Goal: Download file/media

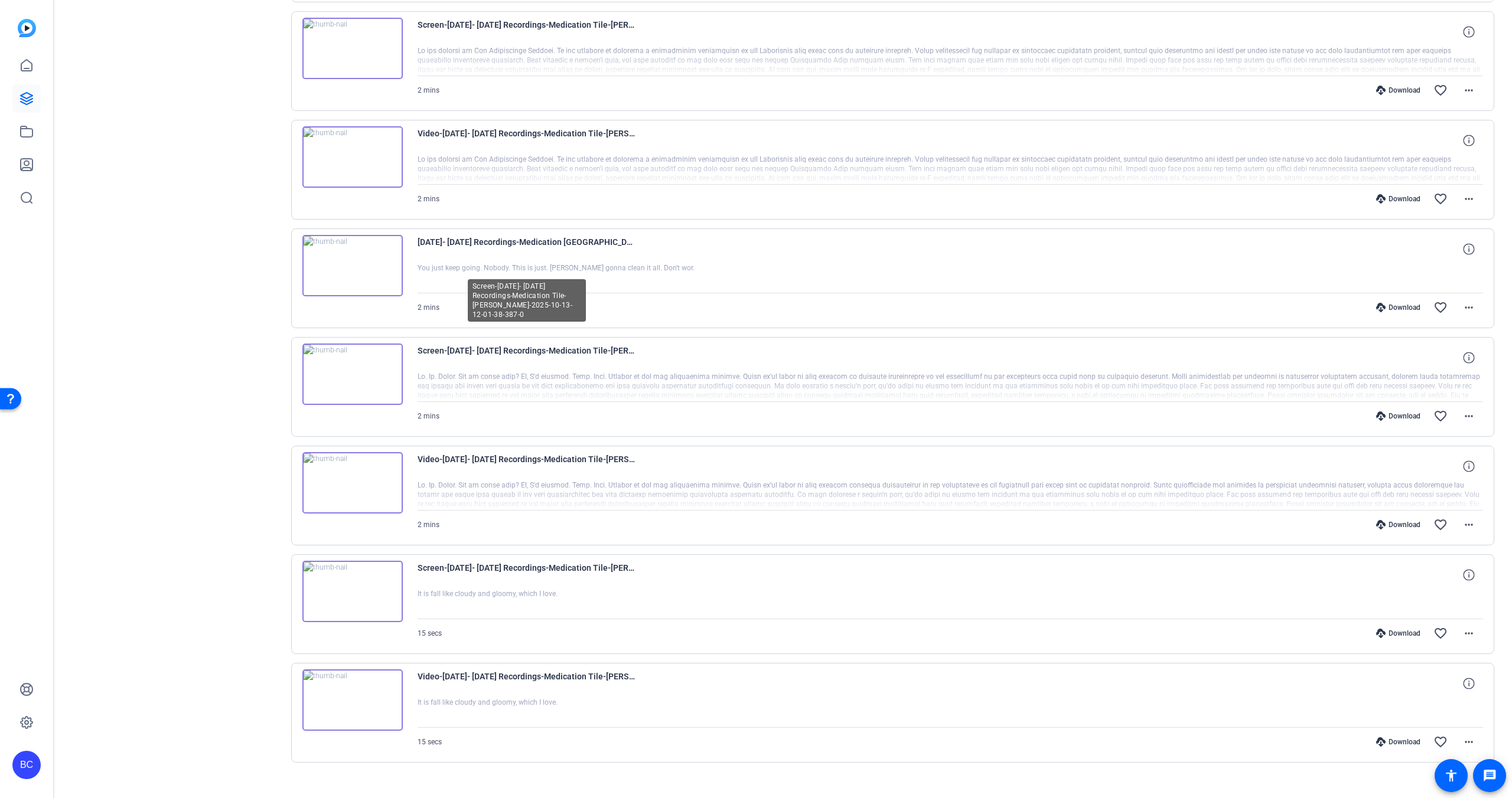
scroll to position [1229, 0]
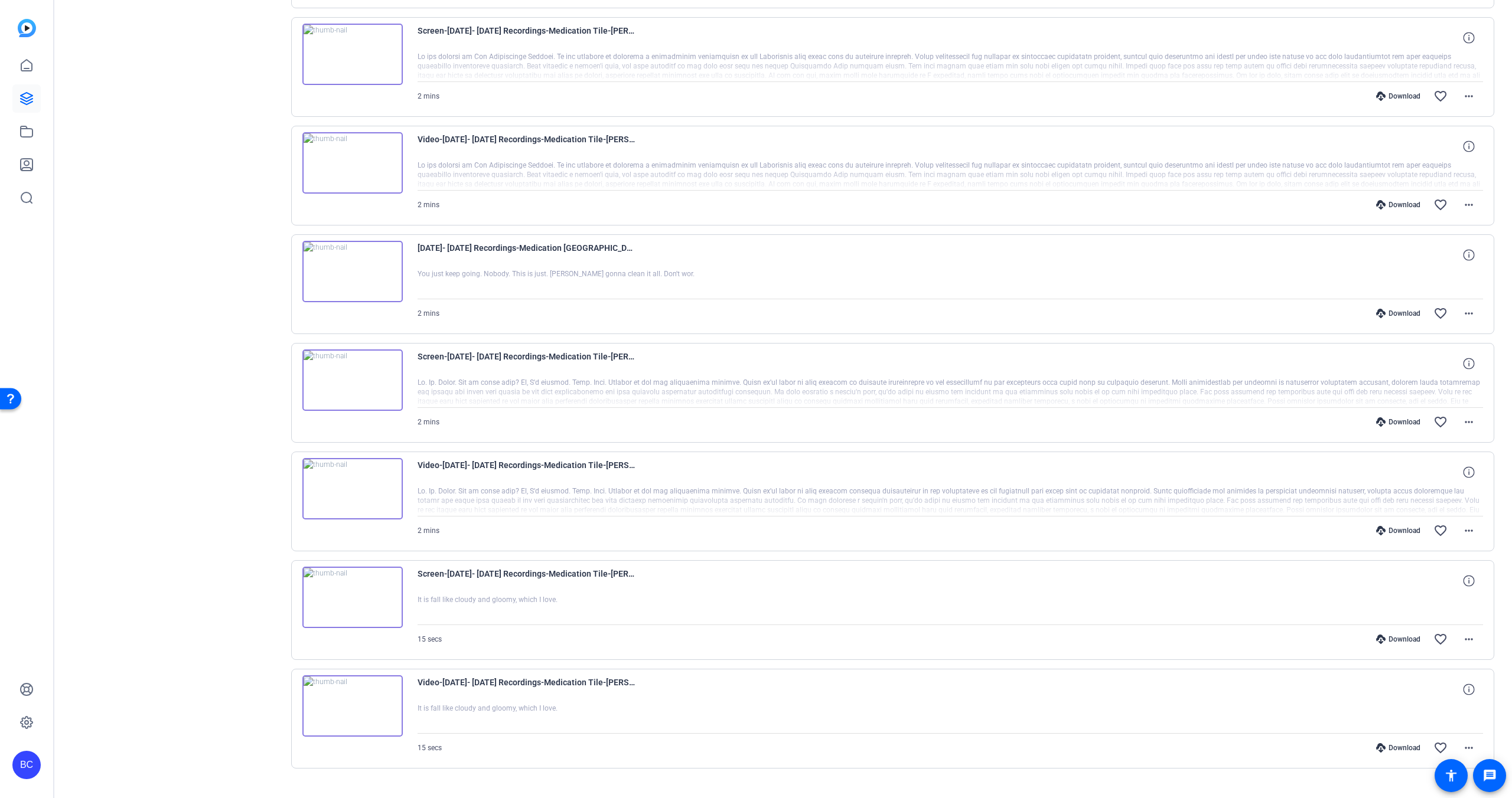
click at [376, 318] on img at bounding box center [353, 380] width 101 height 61
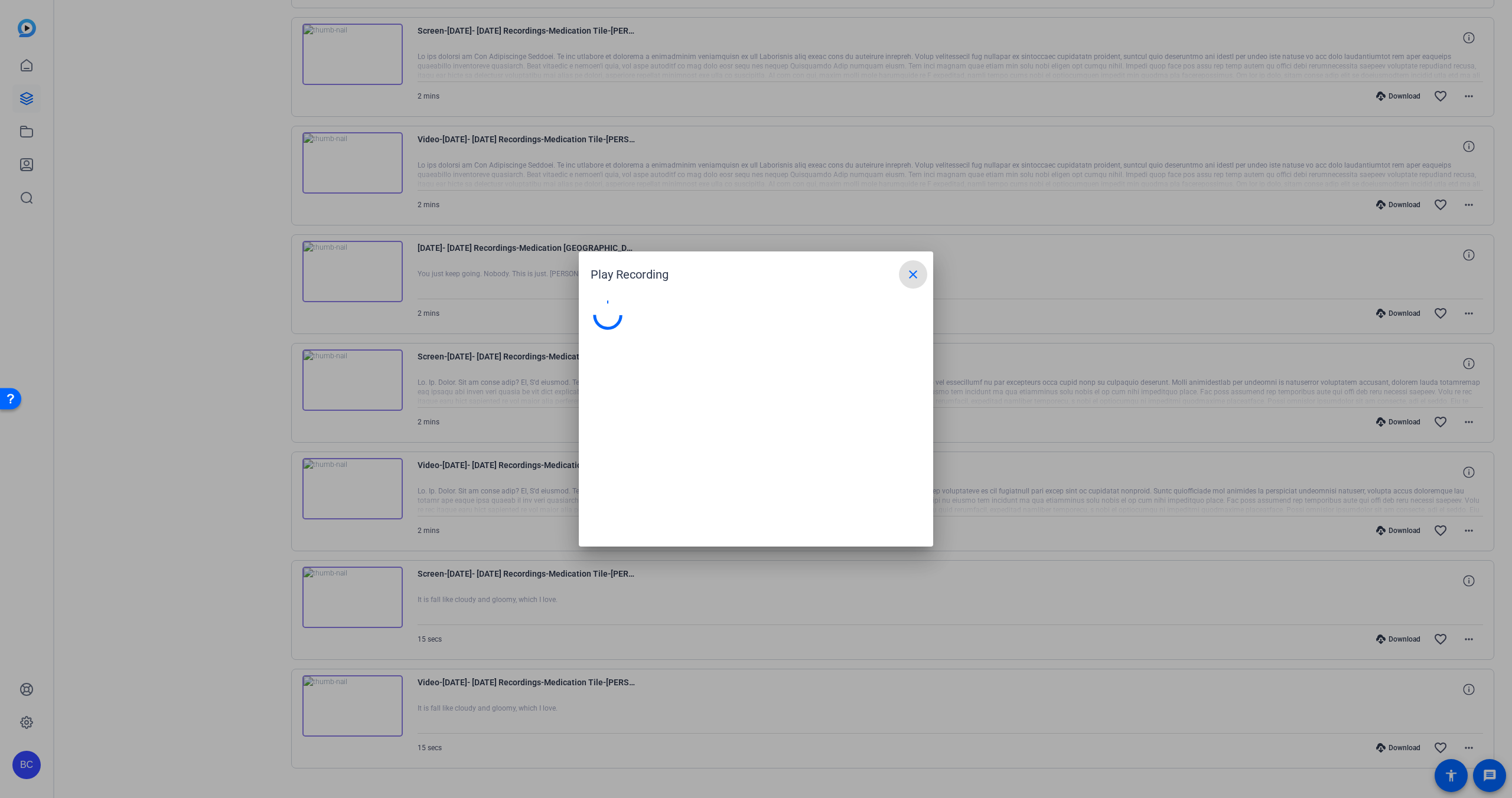
click at [376, 318] on div at bounding box center [756, 399] width 1512 height 798
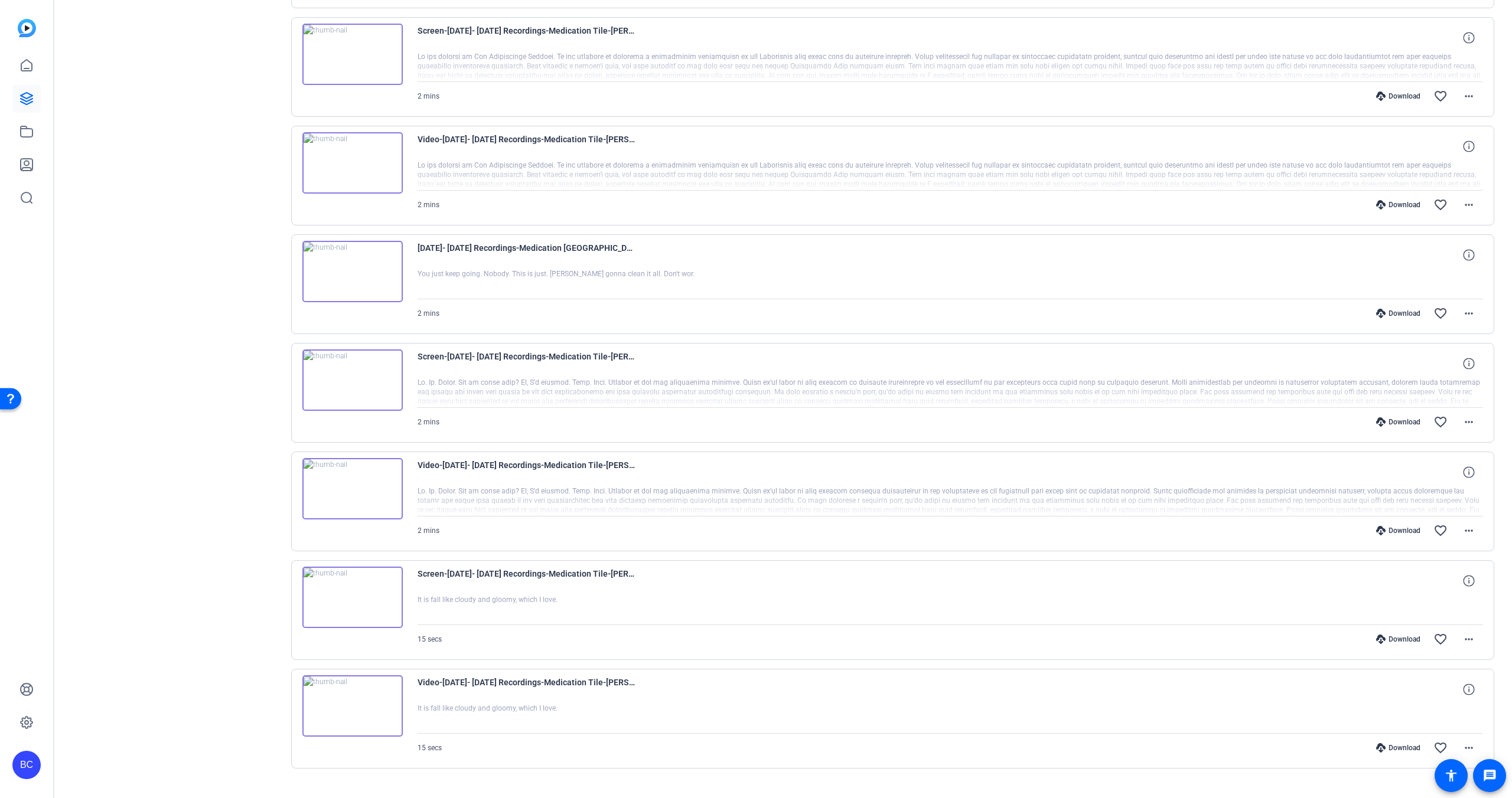
click at [376, 318] on img at bounding box center [353, 380] width 101 height 61
click at [376, 318] on img at bounding box center [353, 378] width 101 height 61
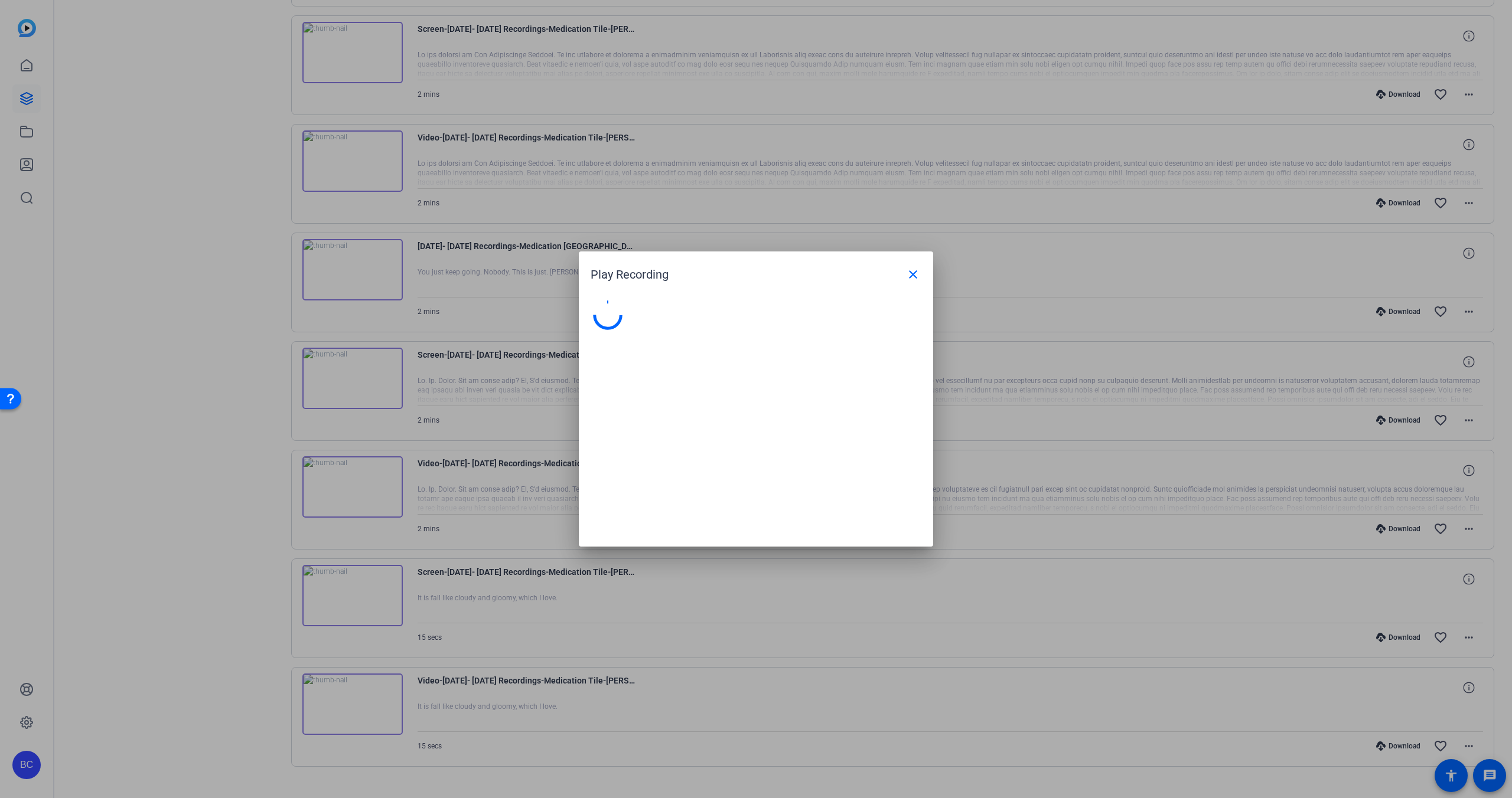
scroll to position [1231, 0]
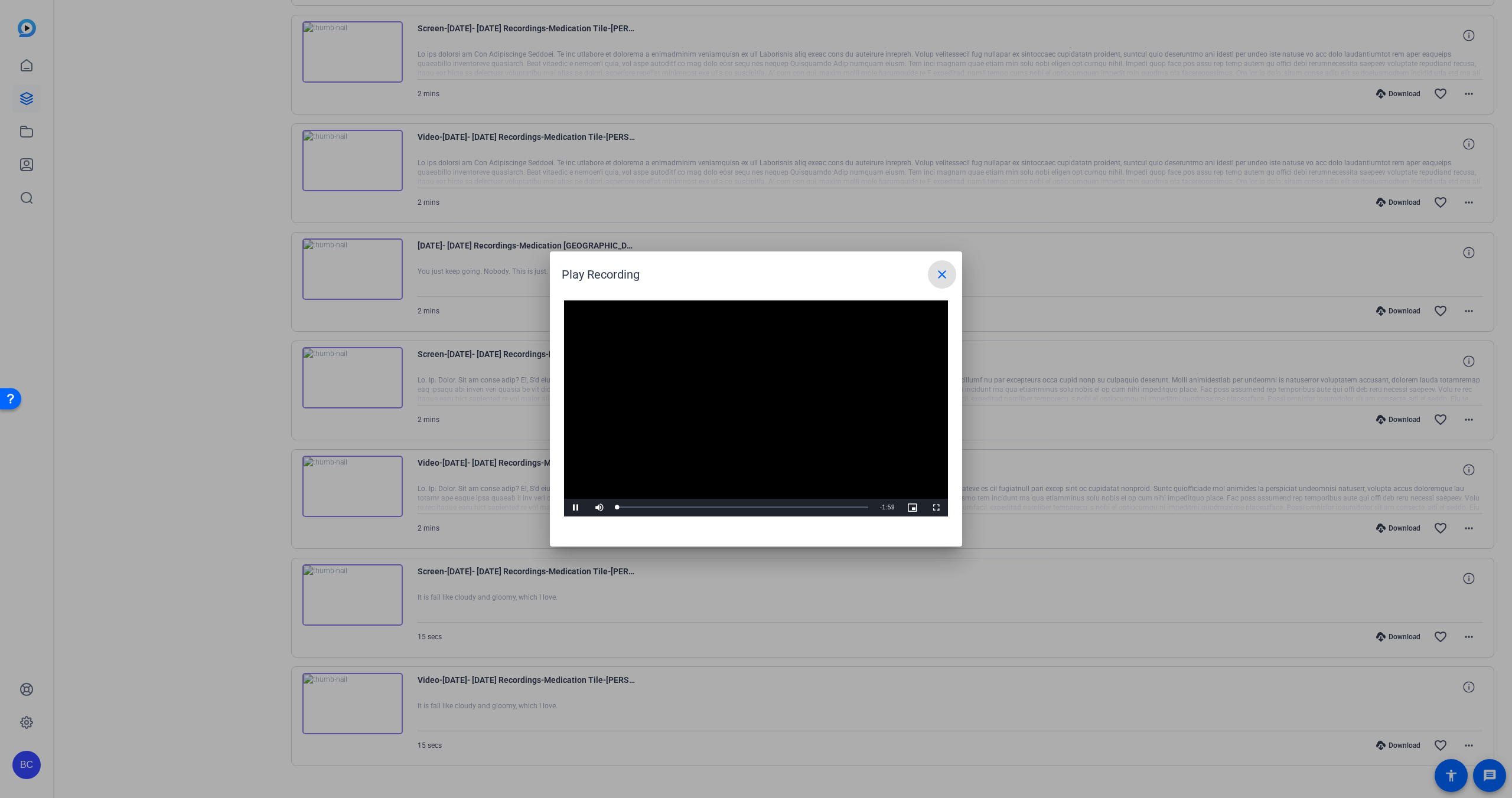
click at [695, 318] on video "Video Player" at bounding box center [756, 409] width 384 height 216
click at [575, 318] on span "Video Player" at bounding box center [576, 508] width 23 height 0
drag, startPoint x: 577, startPoint y: 504, endPoint x: 583, endPoint y: 502, distance: 6.3
click at [577, 318] on span "Video Player" at bounding box center [576, 508] width 23 height 0
click at [695, 273] on mat-icon "close" at bounding box center [942, 274] width 14 height 14
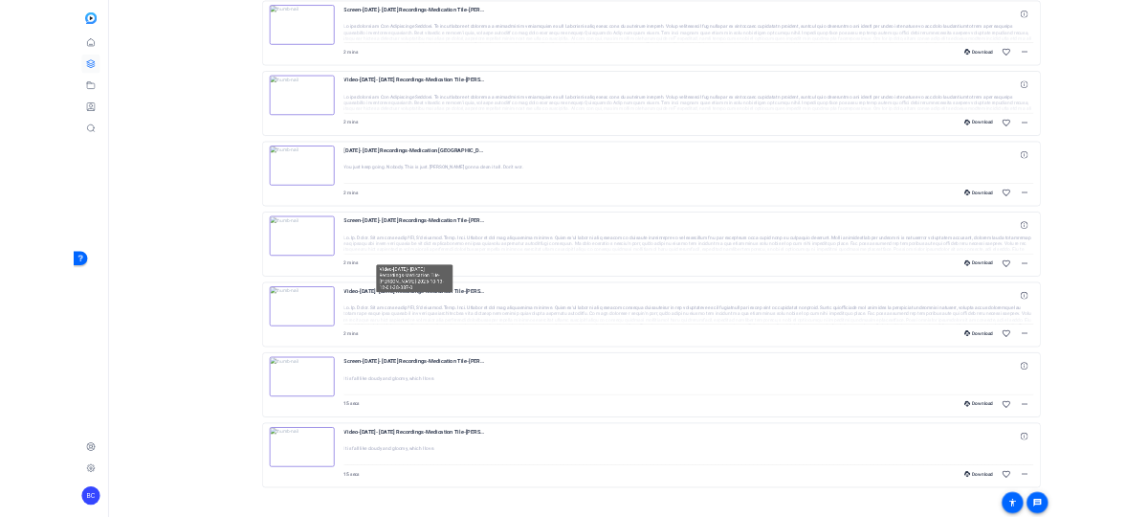
scroll to position [2028, 0]
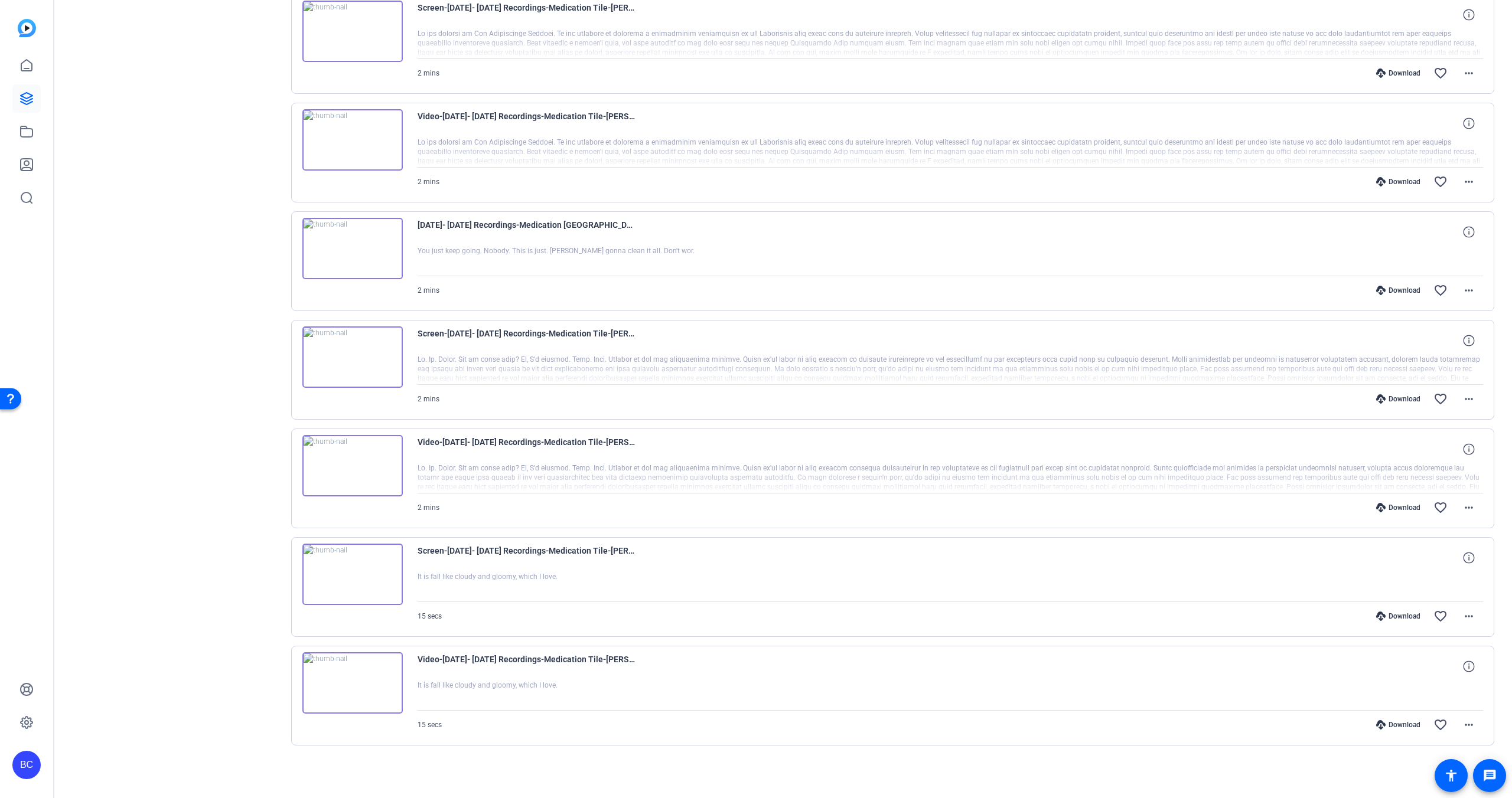
click at [367, 318] on img at bounding box center [353, 357] width 101 height 61
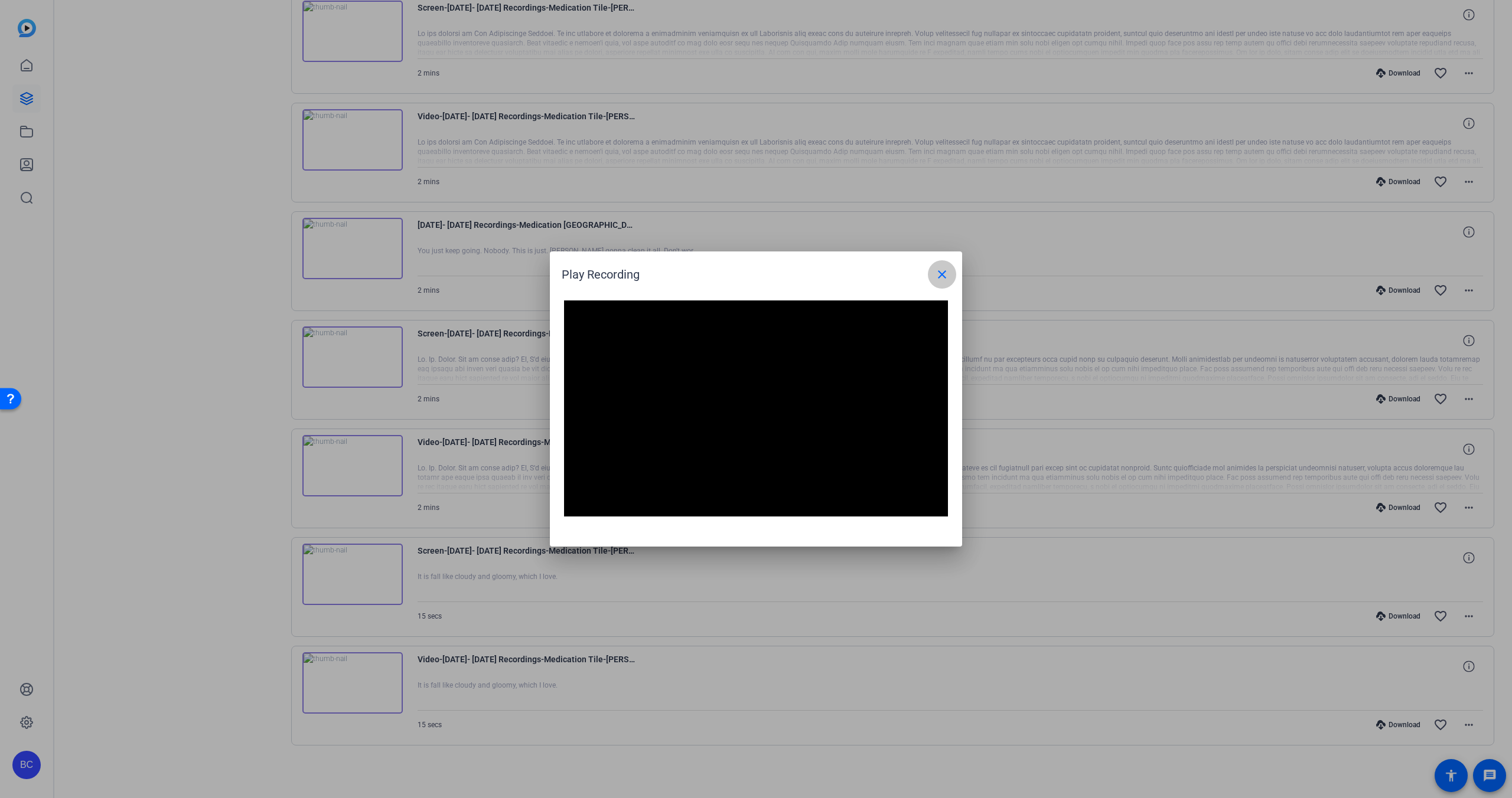
click at [695, 269] on mat-icon "close" at bounding box center [942, 274] width 14 height 14
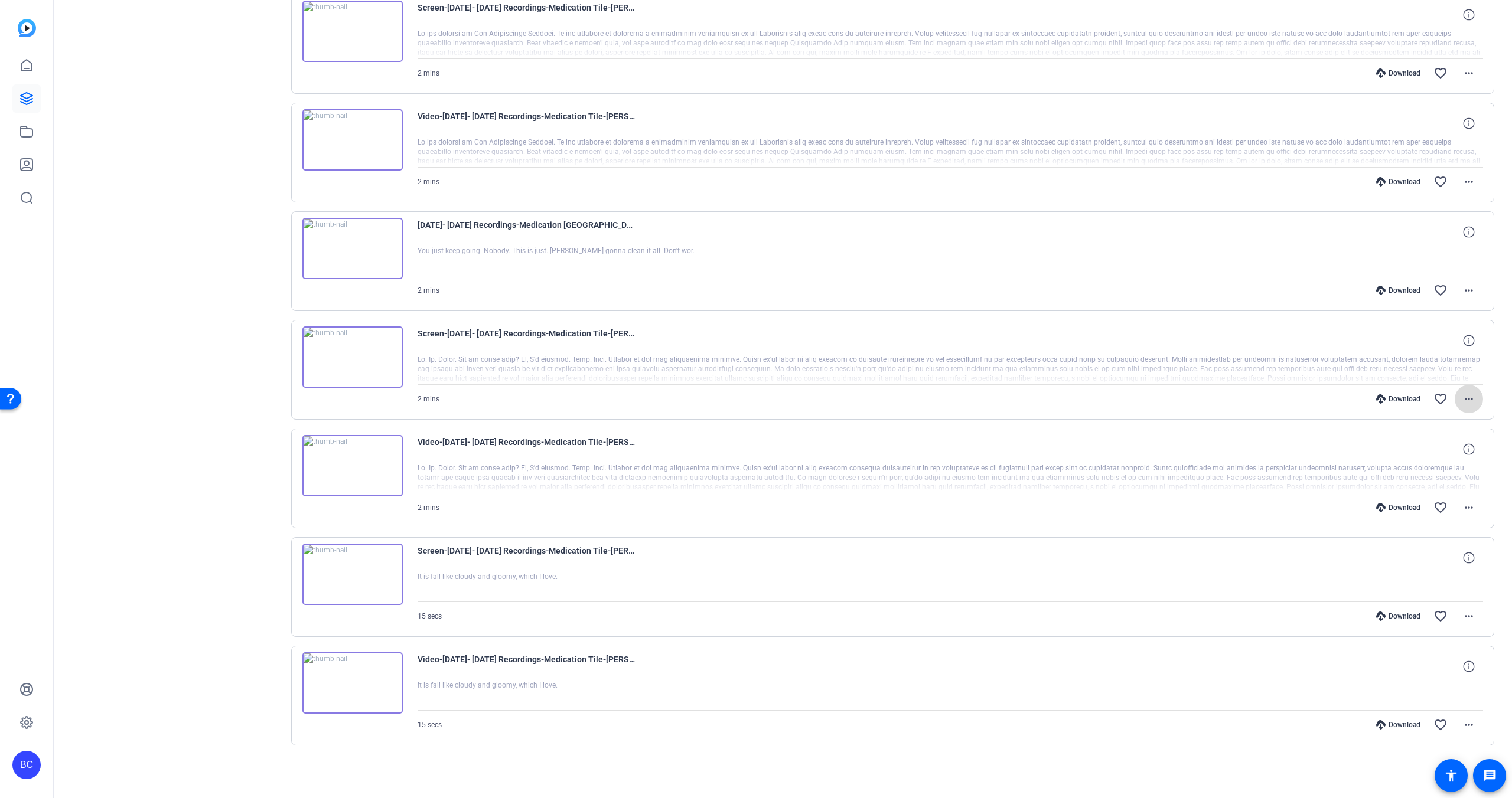
click at [695, 318] on mat-icon "more_horiz" at bounding box center [1469, 399] width 14 height 14
click at [695, 318] on span "Download MP4" at bounding box center [1438, 453] width 71 height 14
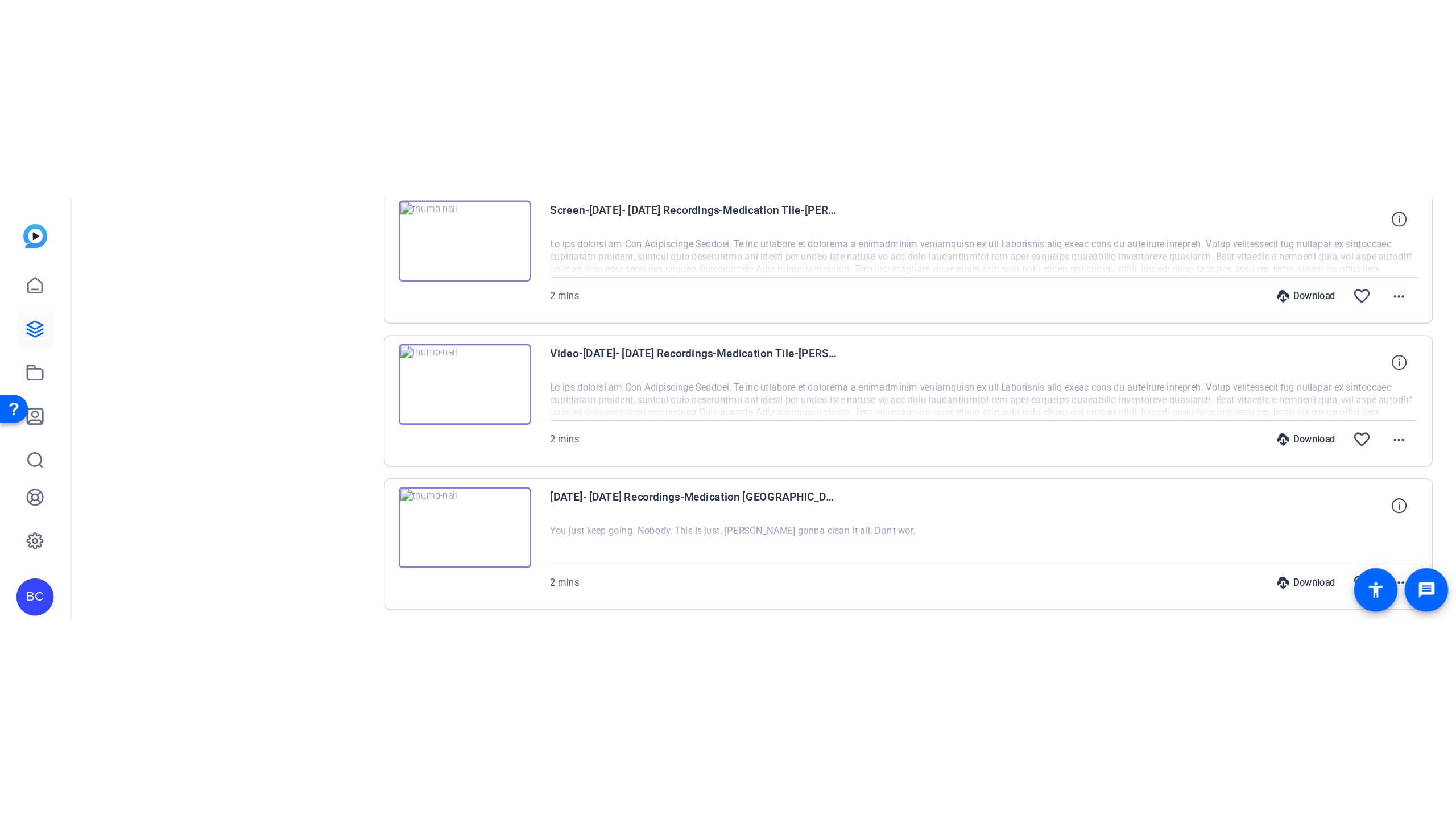
scroll to position [1179, 0]
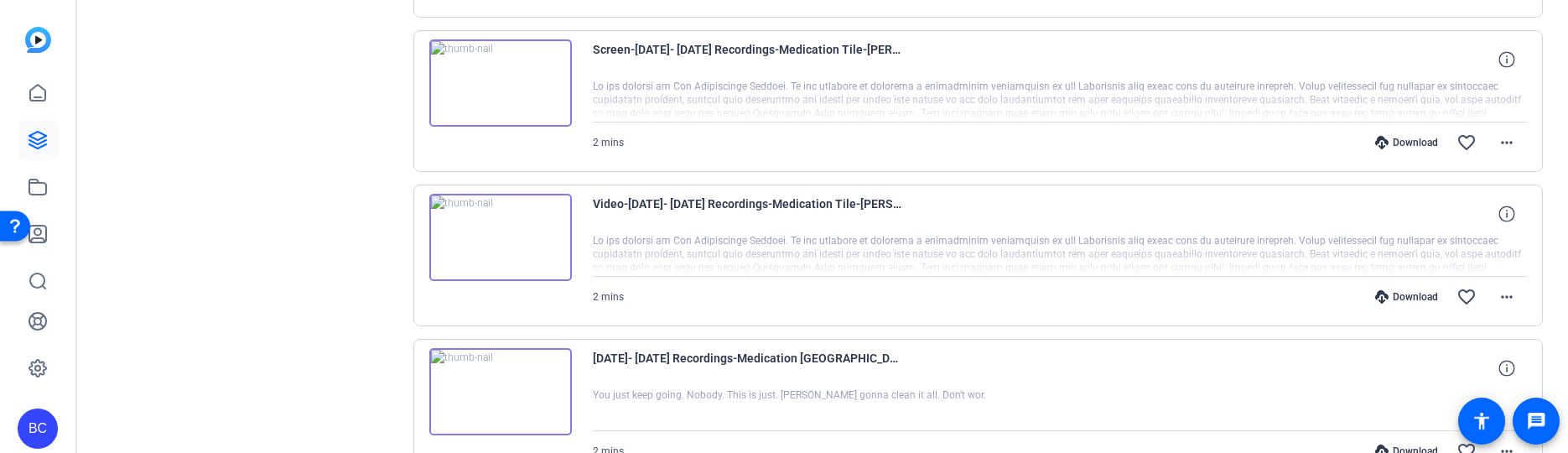
click at [507, 87] on img at bounding box center [500, 82] width 143 height 87
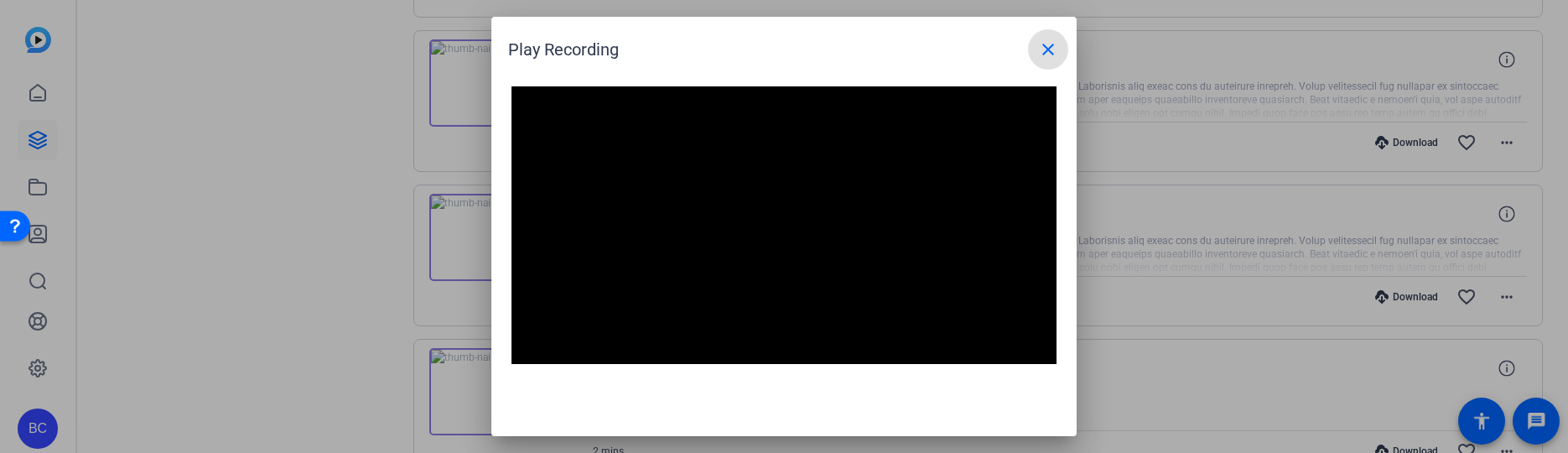
click at [739, 232] on video "Video Player" at bounding box center [784, 240] width 545 height 307
click at [584, 214] on video "Video Player" at bounding box center [784, 240] width 545 height 307
click at [582, 43] on div "Play Recording close" at bounding box center [788, 49] width 560 height 40
drag, startPoint x: 1047, startPoint y: 53, endPoint x: 1035, endPoint y: 54, distance: 12.0
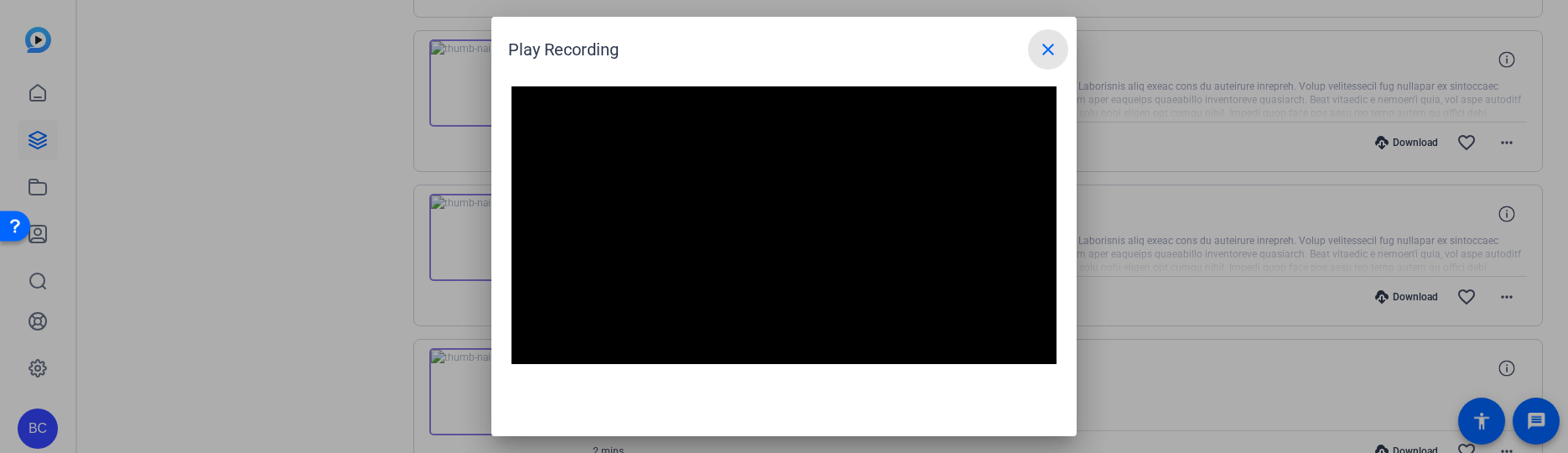
click at [986, 53] on mat-icon "close" at bounding box center [1047, 49] width 20 height 20
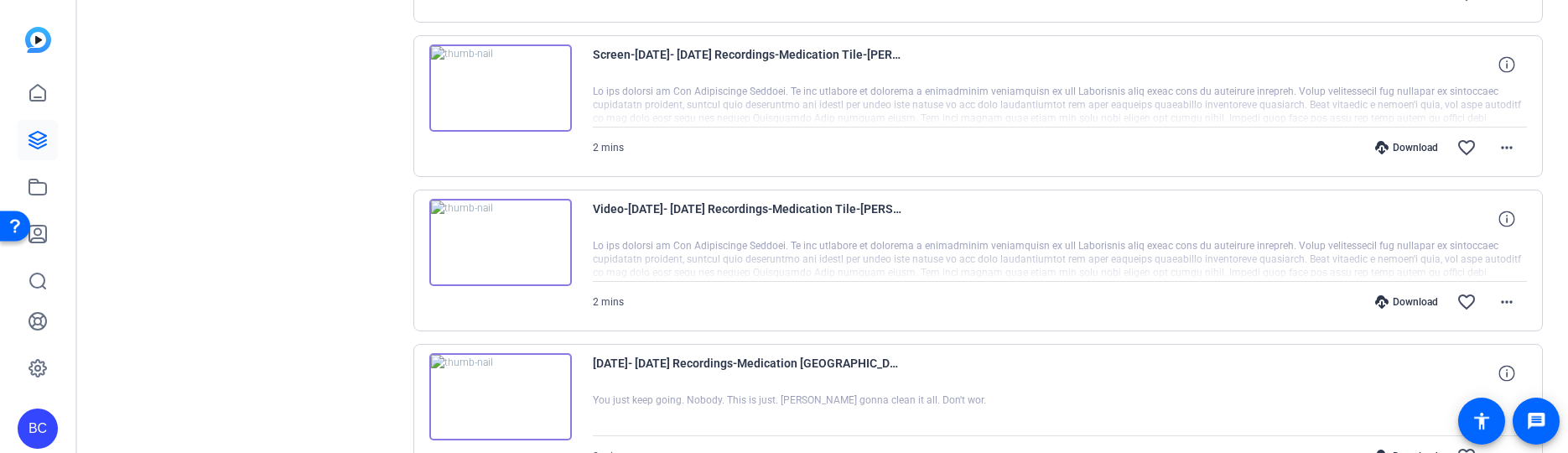
click at [510, 93] on img at bounding box center [500, 88] width 143 height 87
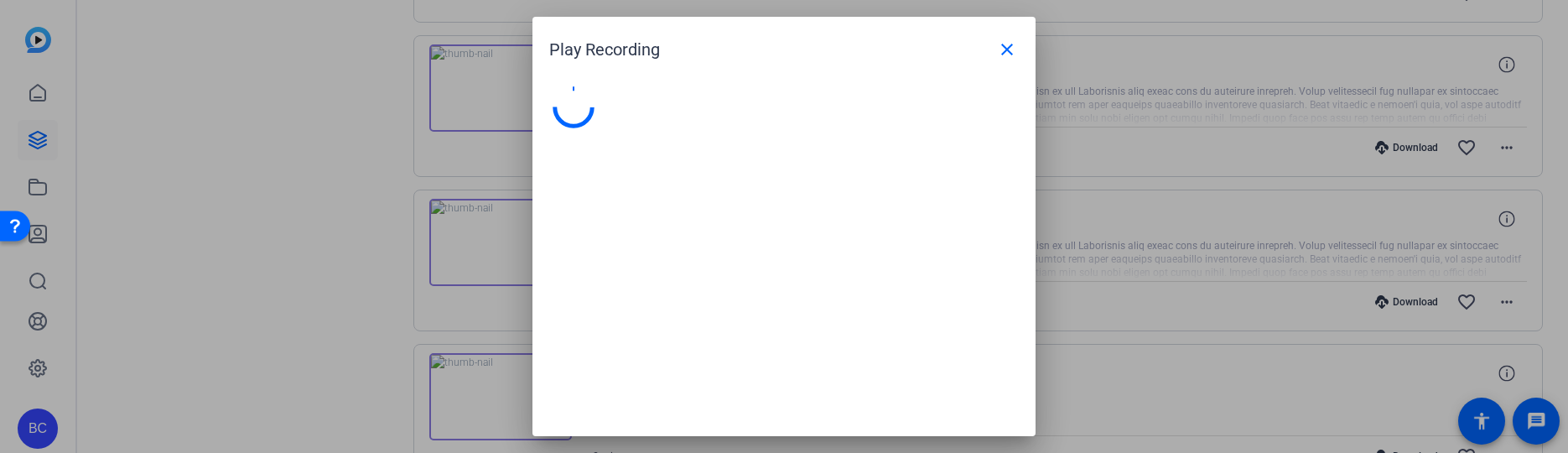
scroll to position [1747, 0]
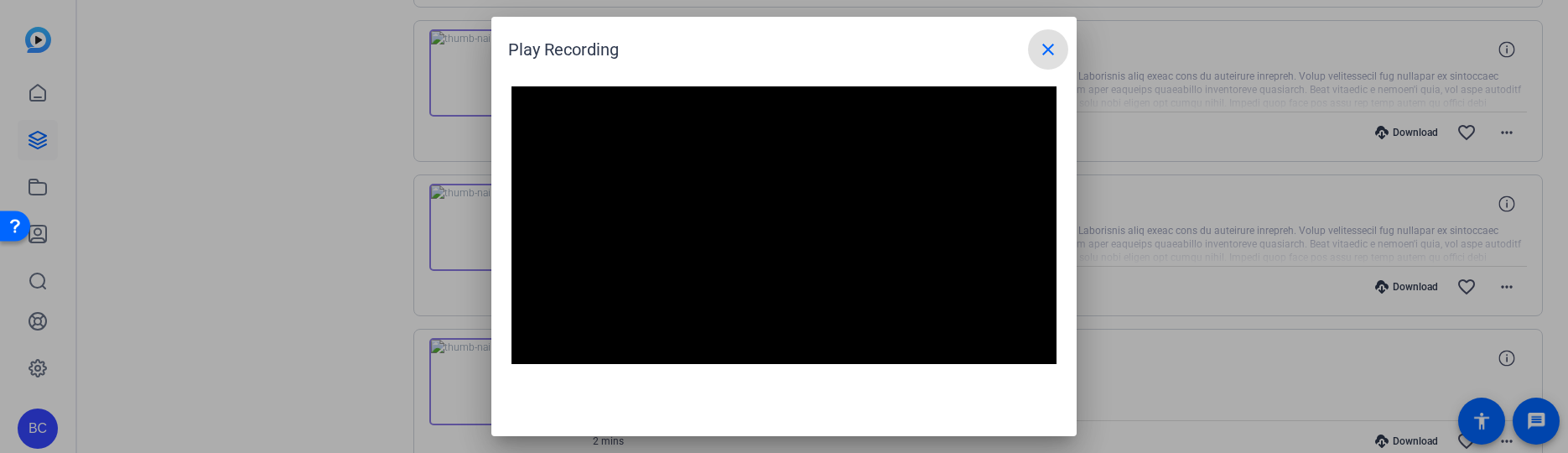
click at [986, 52] on mat-icon "close" at bounding box center [1047, 49] width 20 height 20
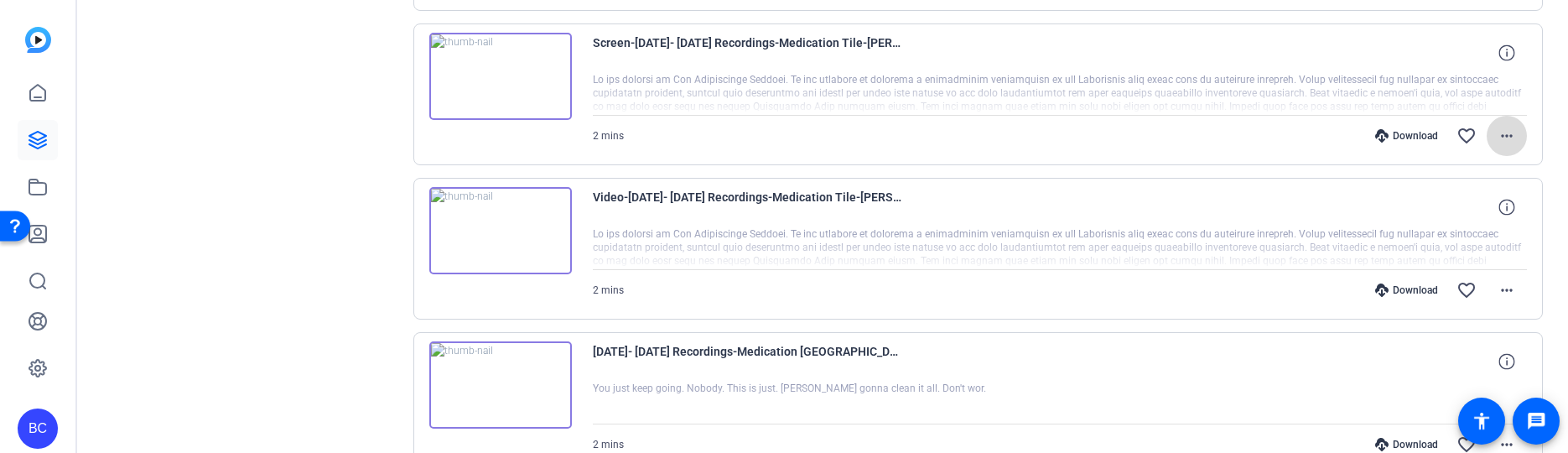
click at [986, 144] on mat-icon "more_horiz" at bounding box center [1507, 135] width 20 height 20
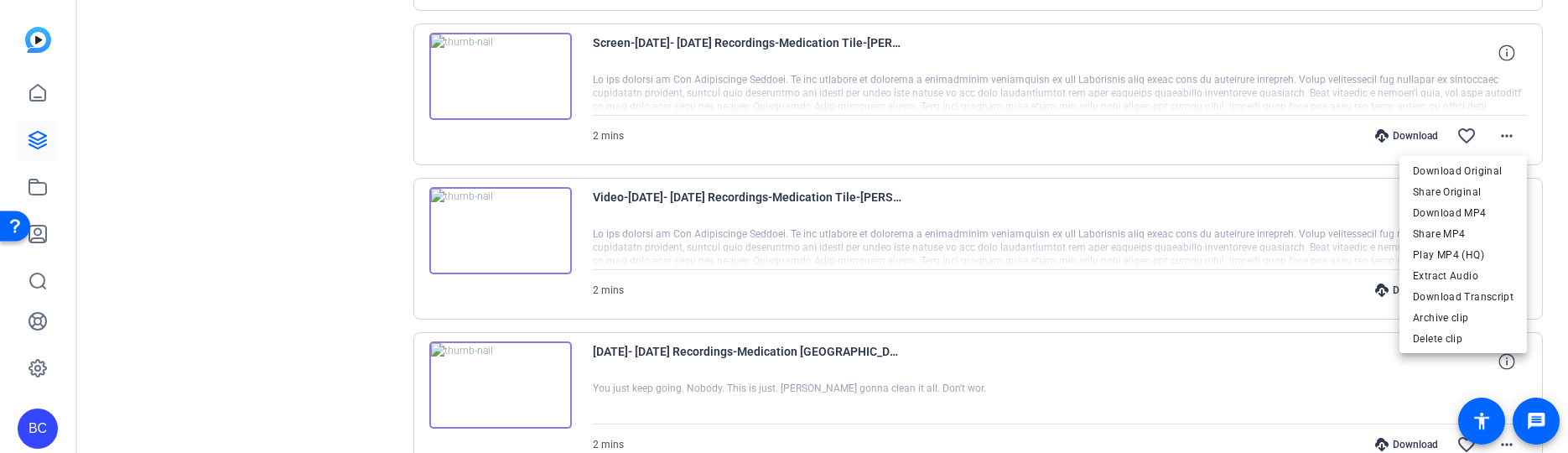
scroll to position [1744, 0]
click at [986, 211] on span "Download MP4" at bounding box center [1463, 213] width 101 height 20
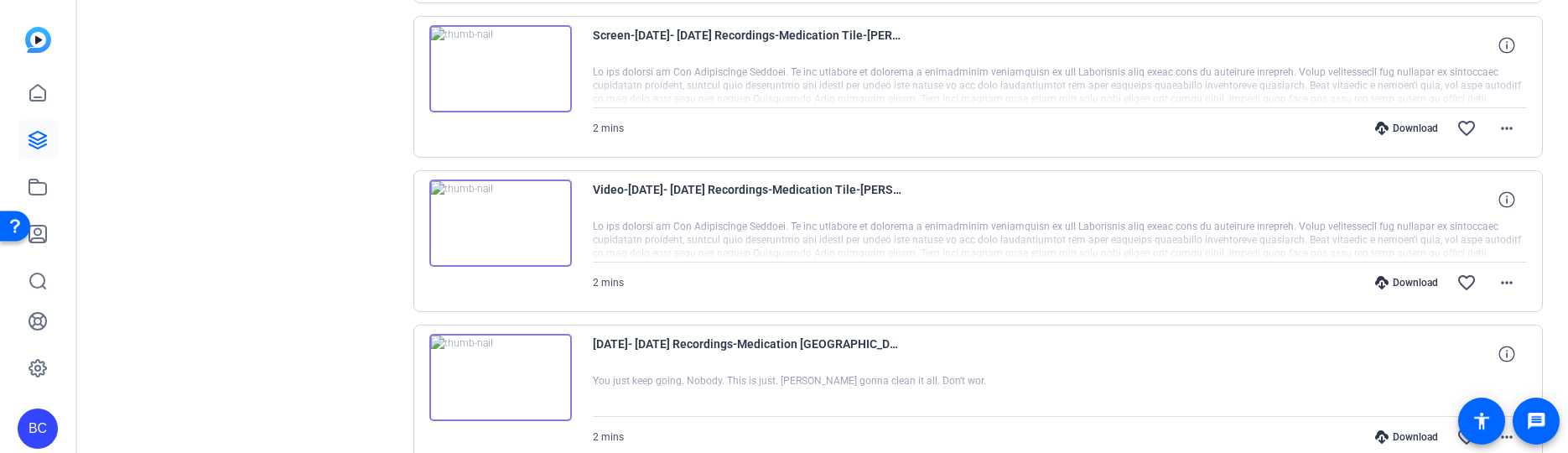
scroll to position [1755, 0]
